Goal: Transaction & Acquisition: Purchase product/service

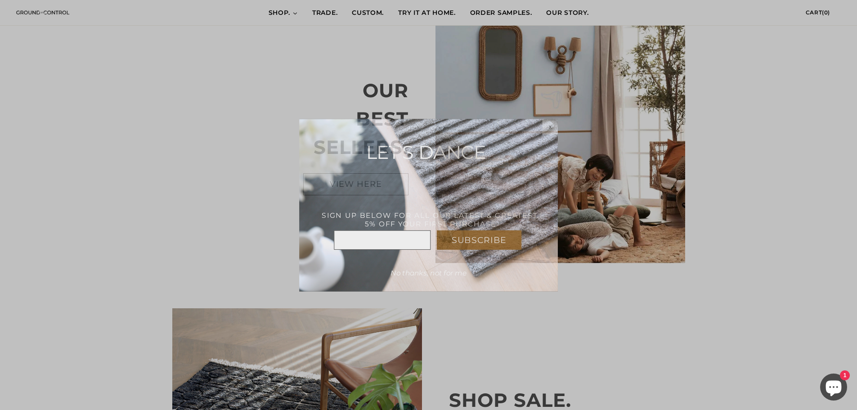
scroll to position [585, 0]
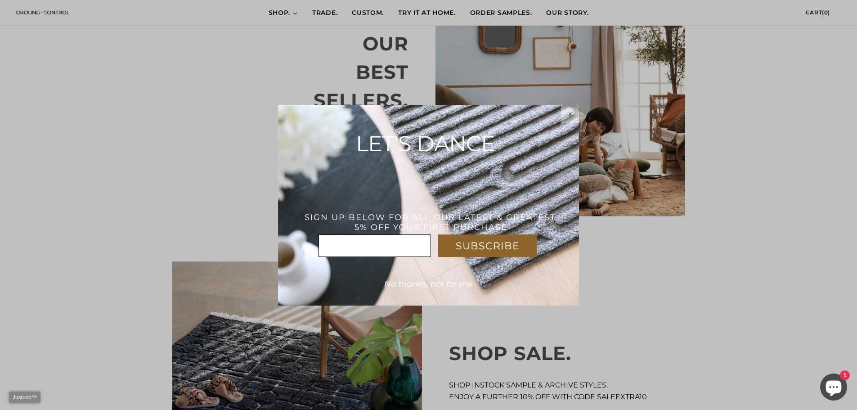
click at [569, 114] on span "x" at bounding box center [570, 113] width 3 height 7
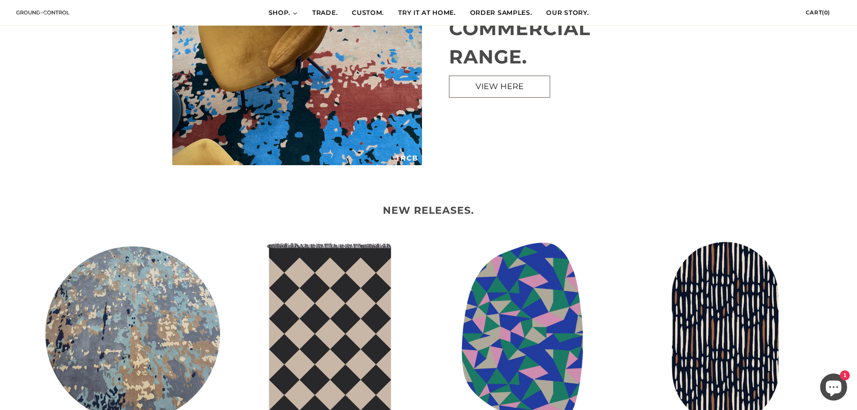
scroll to position [1574, 0]
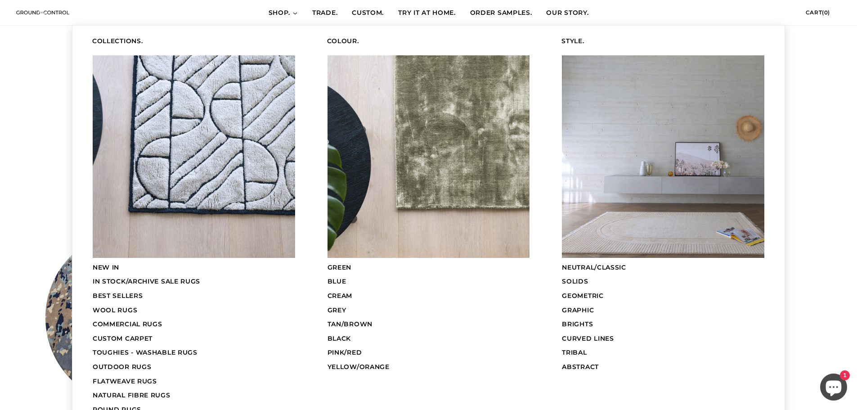
click at [153, 321] on span "COMMERCIAL RUGS" at bounding box center [128, 324] width 70 height 8
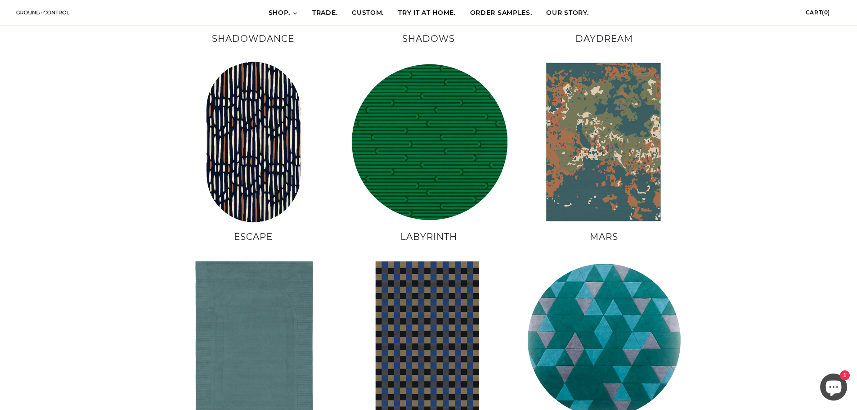
scroll to position [495, 0]
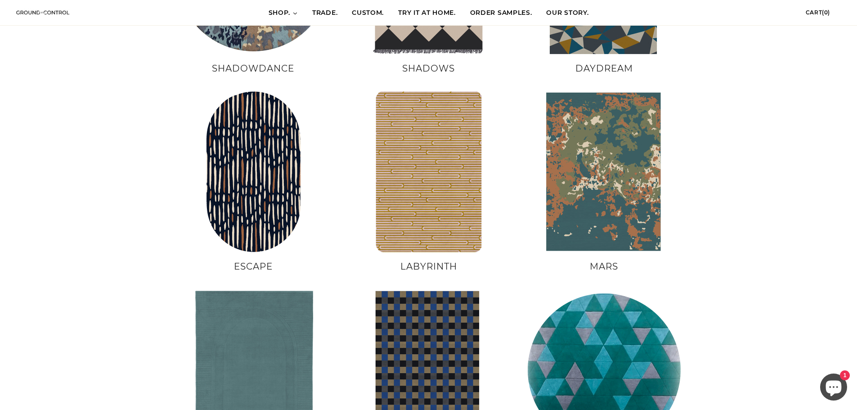
click at [489, 159] on img at bounding box center [429, 172] width 162 height 162
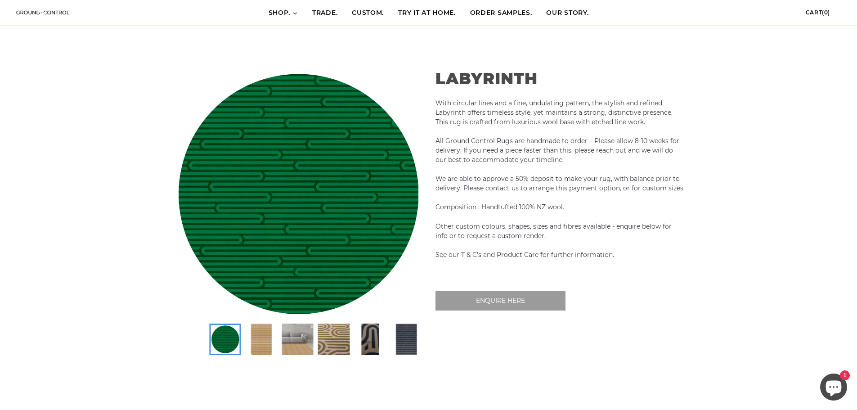
scroll to position [0, 130]
